Goal: Task Accomplishment & Management: Complete application form

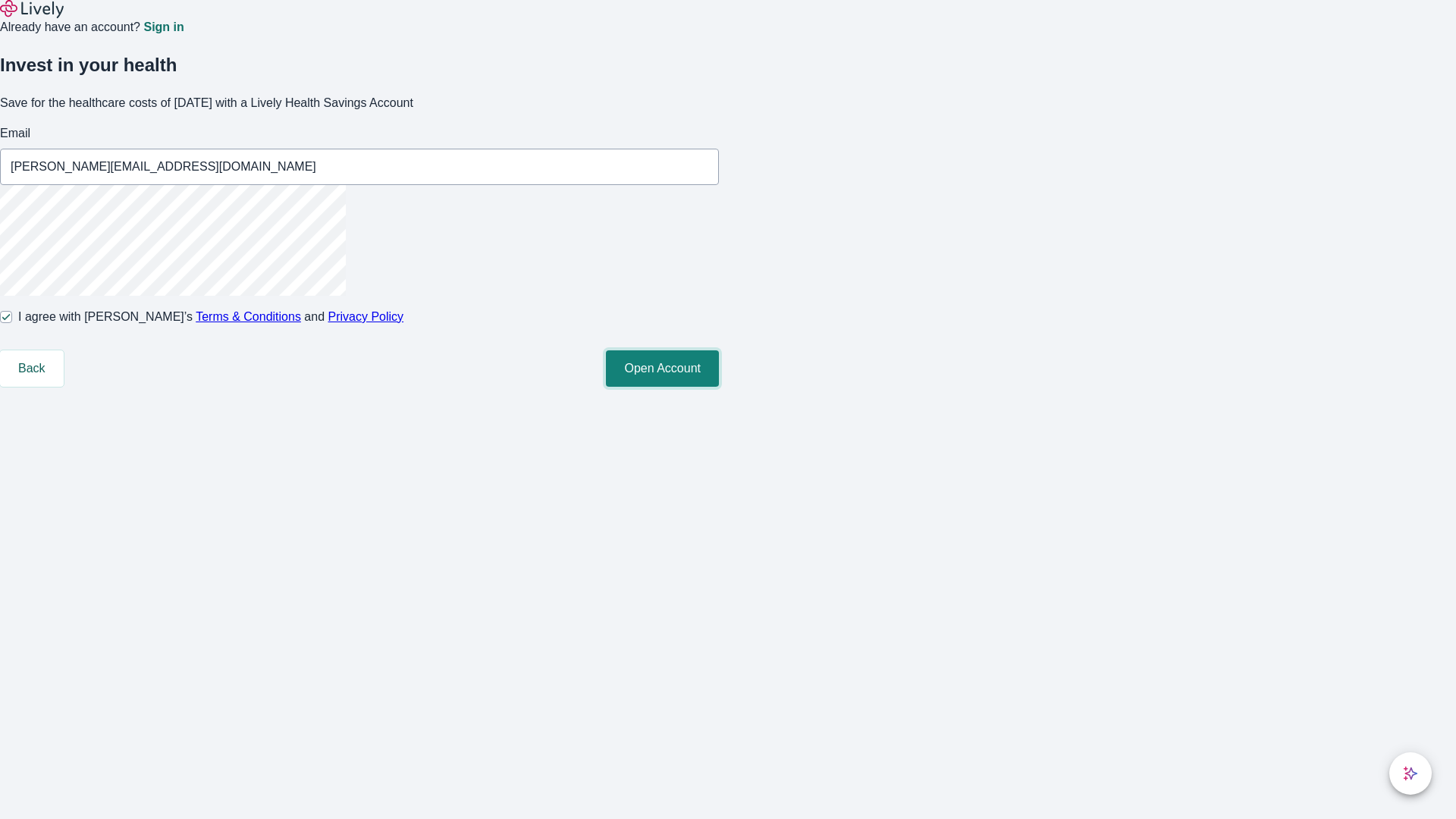
click at [719, 387] on button "Open Account" at bounding box center [662, 369] width 113 height 37
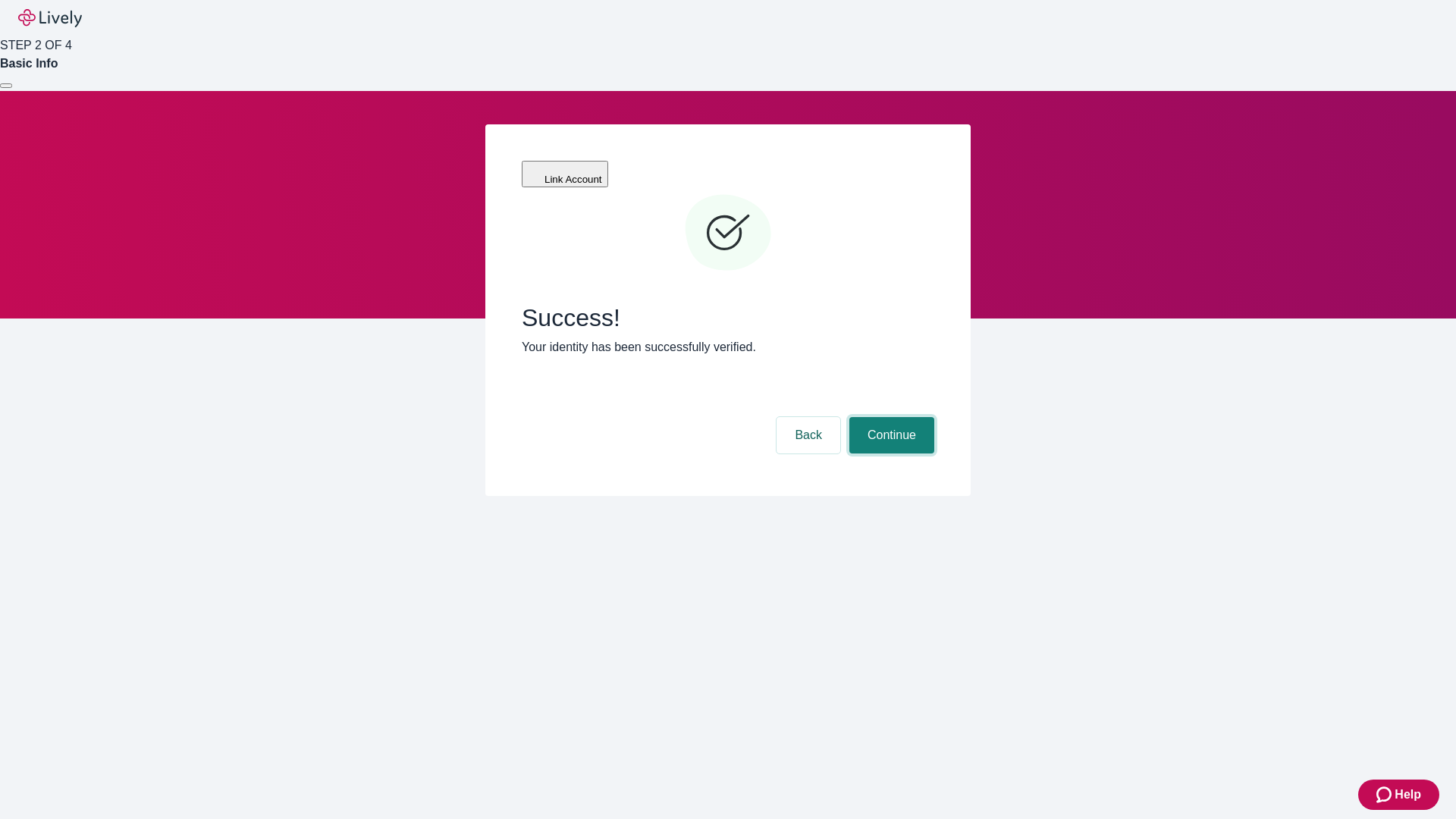
click at [928, 417] on button "Continue" at bounding box center [892, 435] width 85 height 37
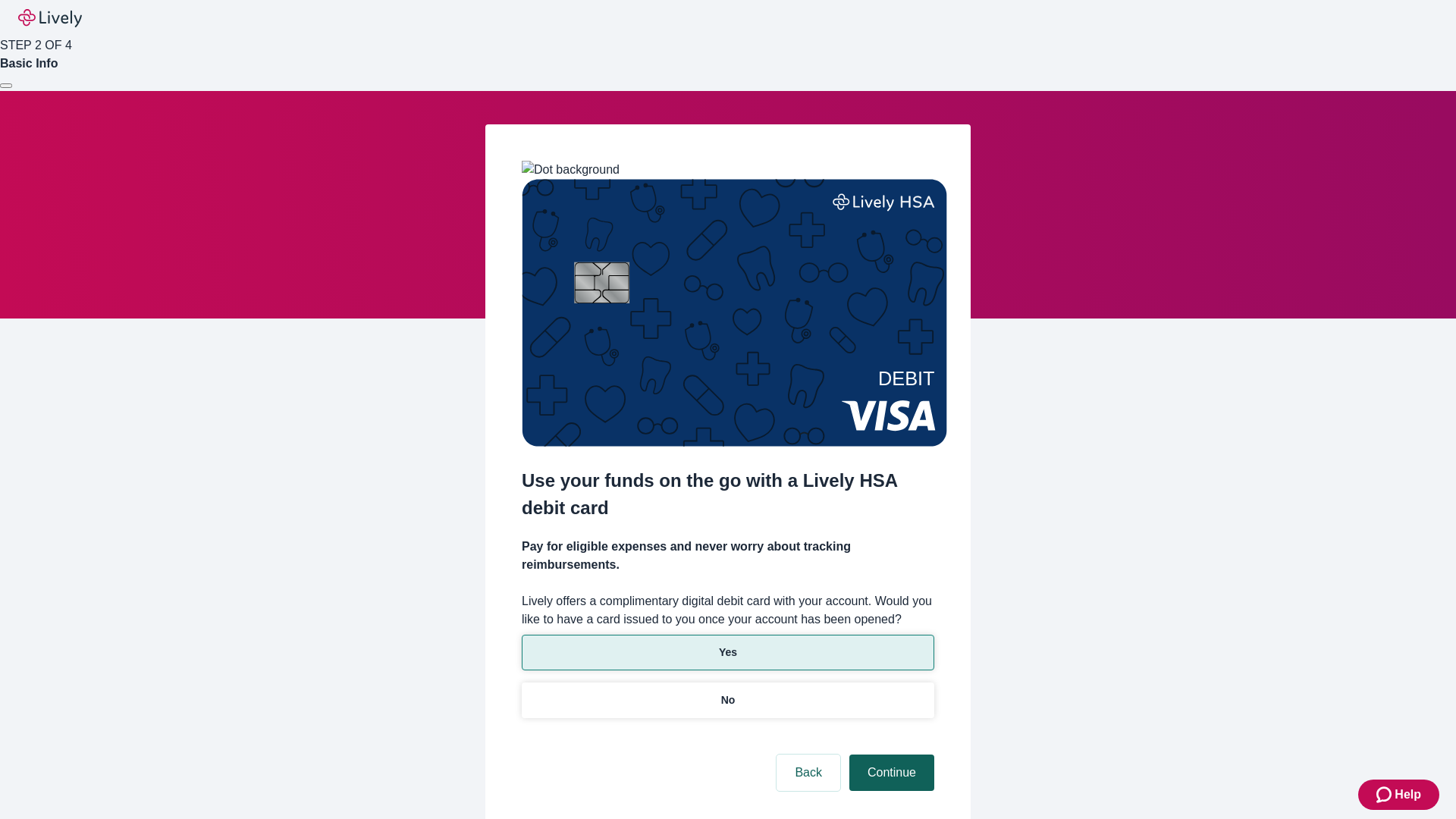
click at [727, 644] on p "Yes" at bounding box center [728, 652] width 18 height 16
click at [890, 755] on button "Continue" at bounding box center [892, 773] width 85 height 37
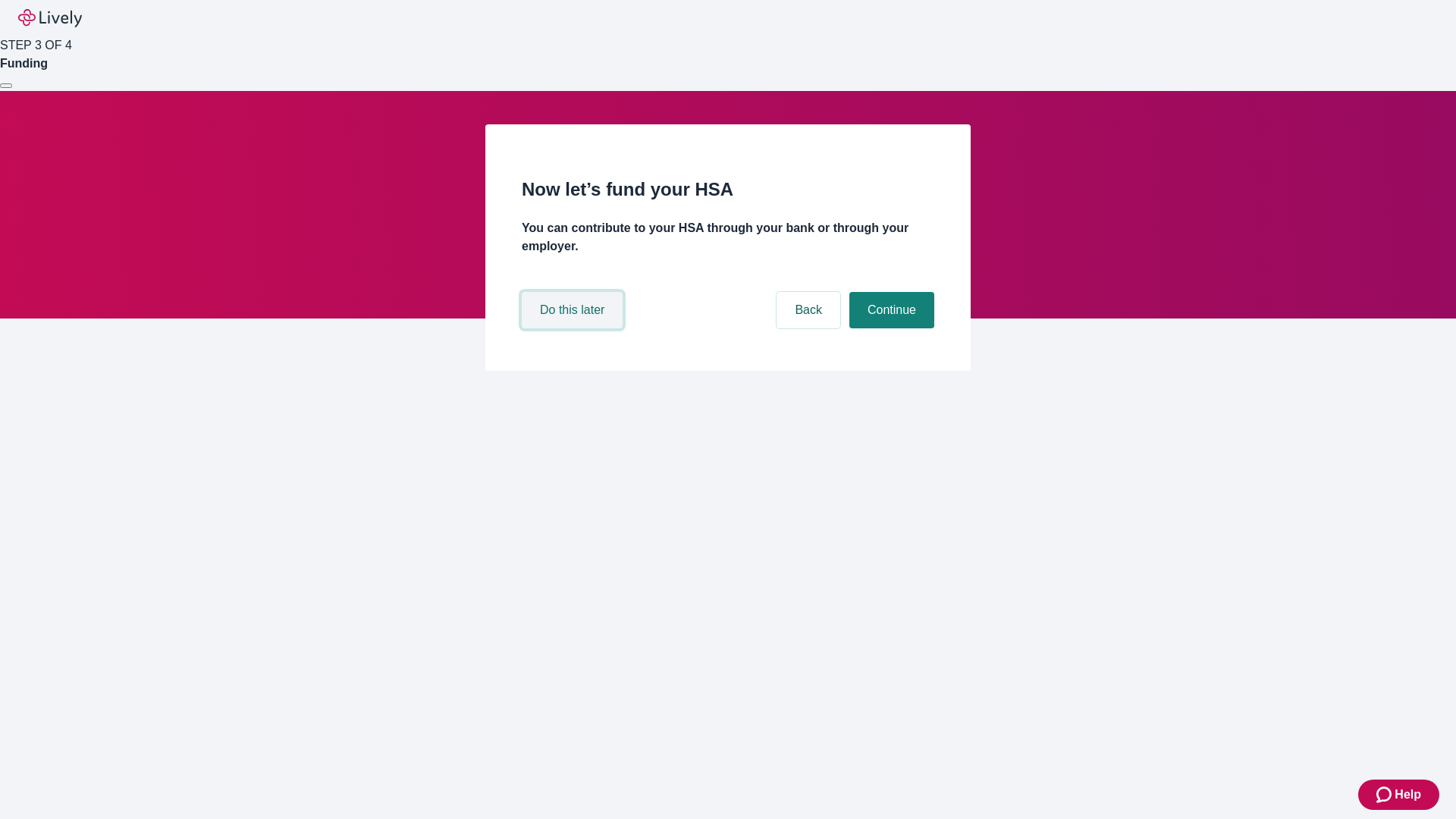
click at [574, 329] on button "Do this later" at bounding box center [572, 310] width 101 height 37
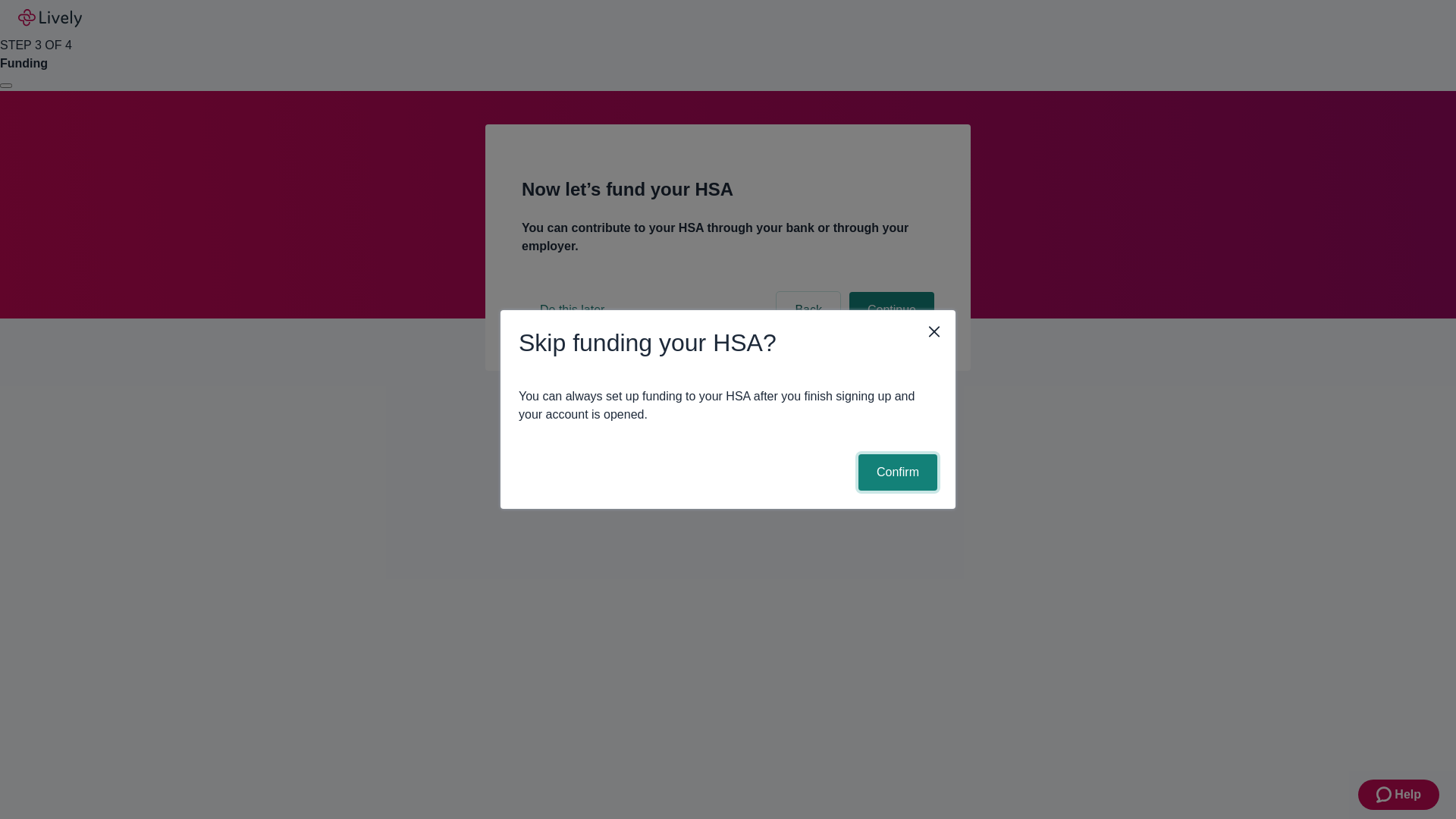
click at [896, 473] on button "Confirm" at bounding box center [897, 473] width 79 height 37
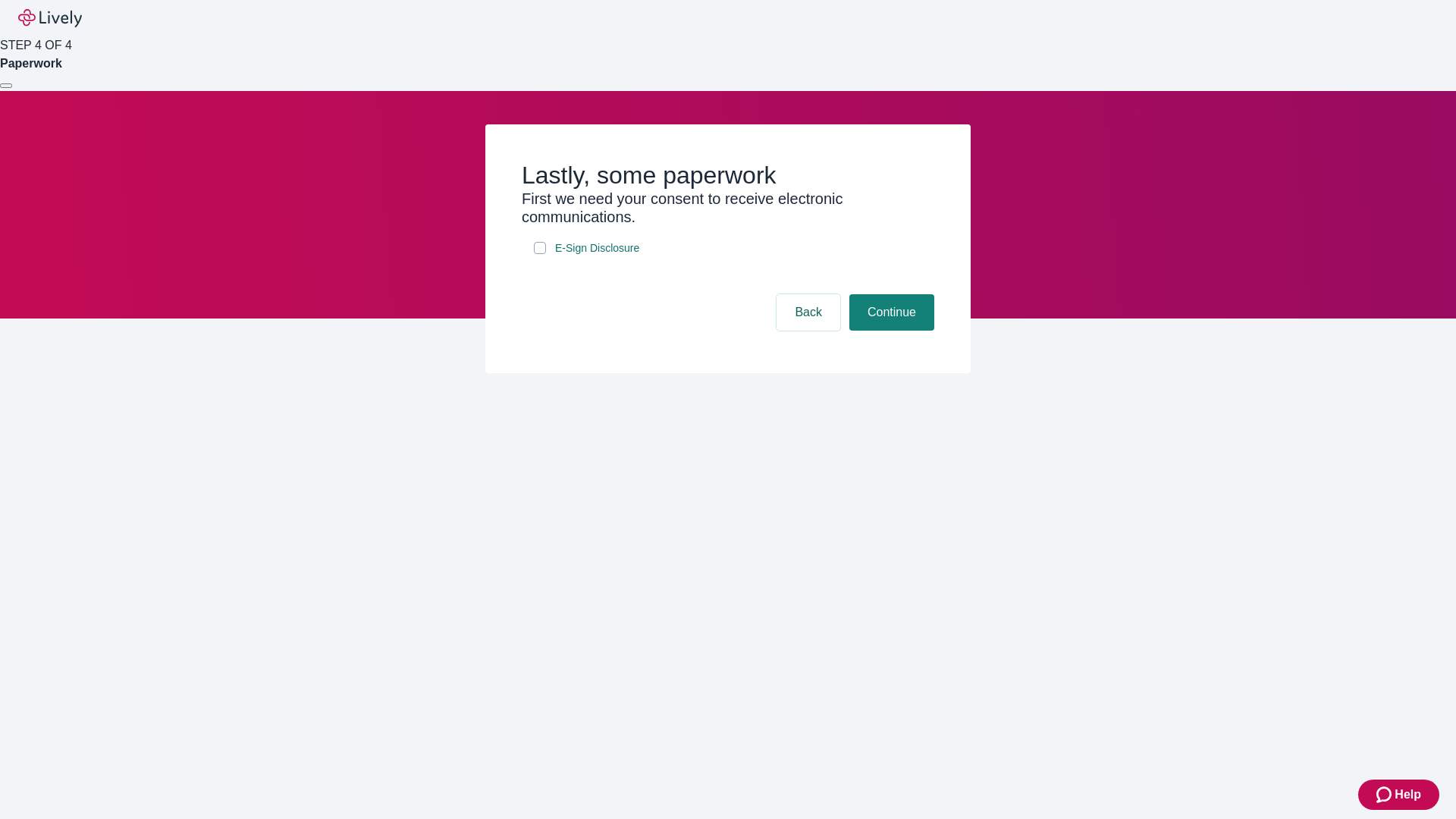
click at [540, 254] on input "E-Sign Disclosure" at bounding box center [540, 248] width 12 height 12
checkbox input "true"
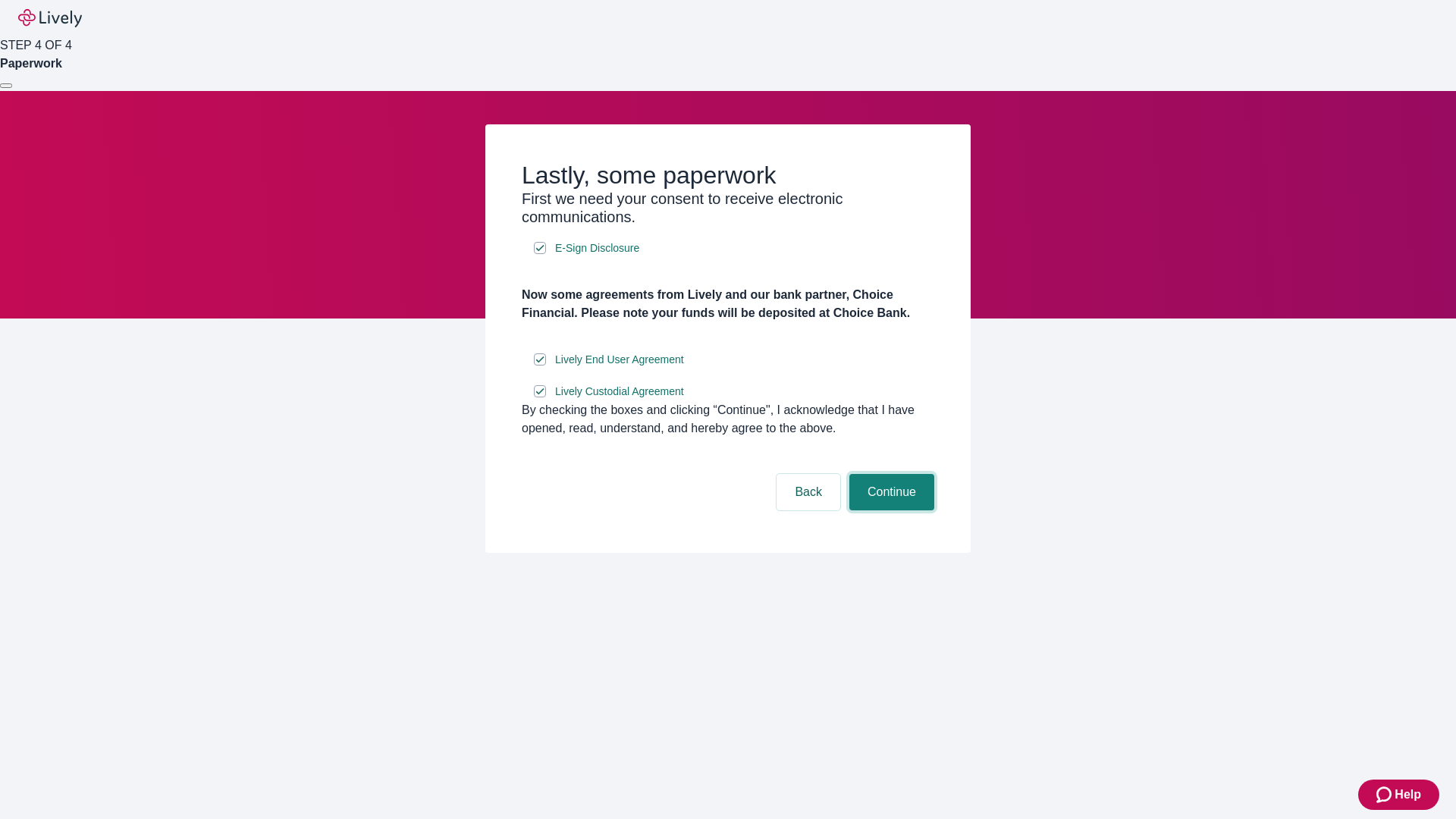
click at [890, 510] on button "Continue" at bounding box center [892, 493] width 85 height 37
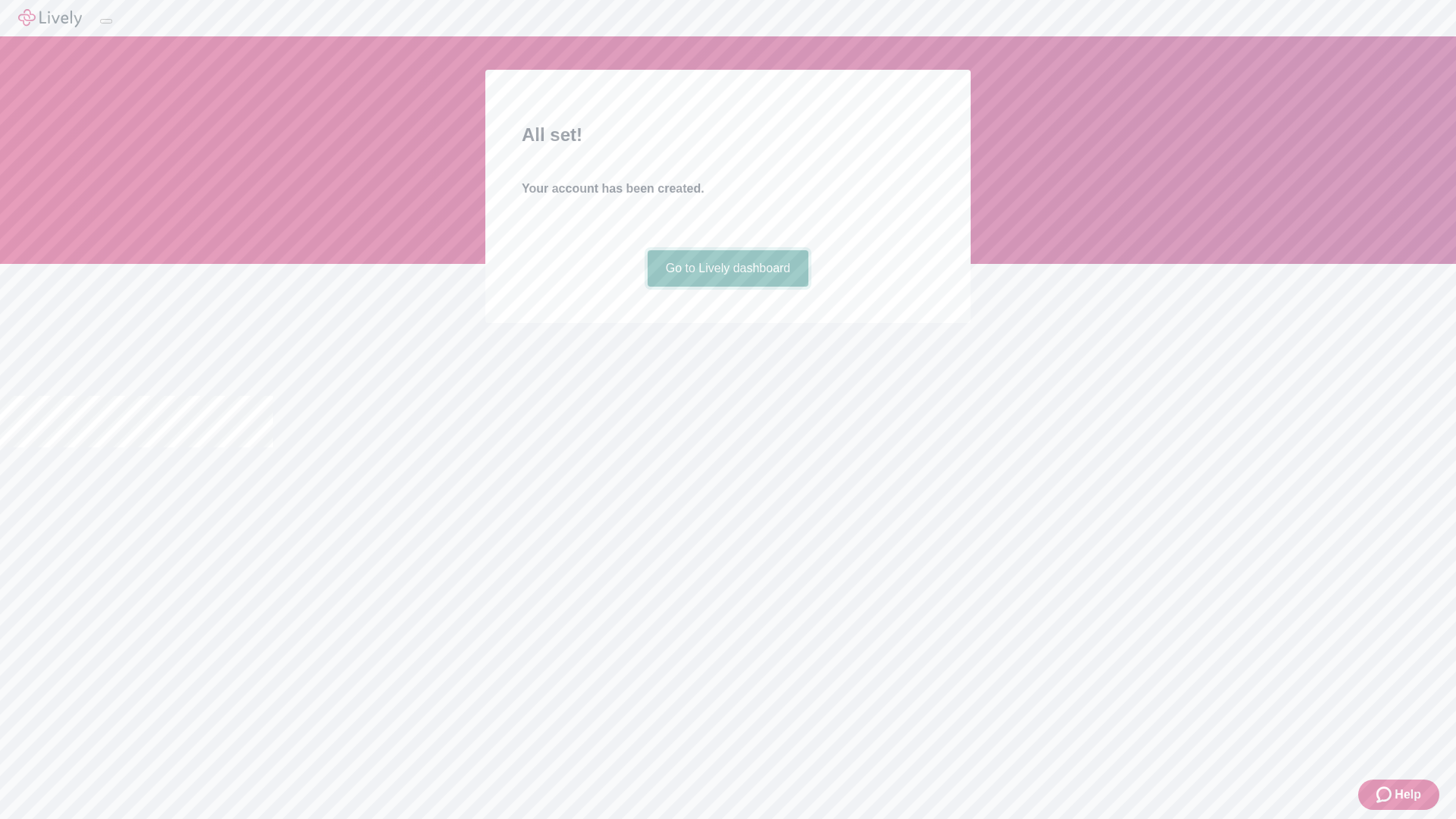
click at [727, 287] on link "Go to Lively dashboard" at bounding box center [728, 269] width 162 height 37
